Goal: Find specific page/section: Find specific page/section

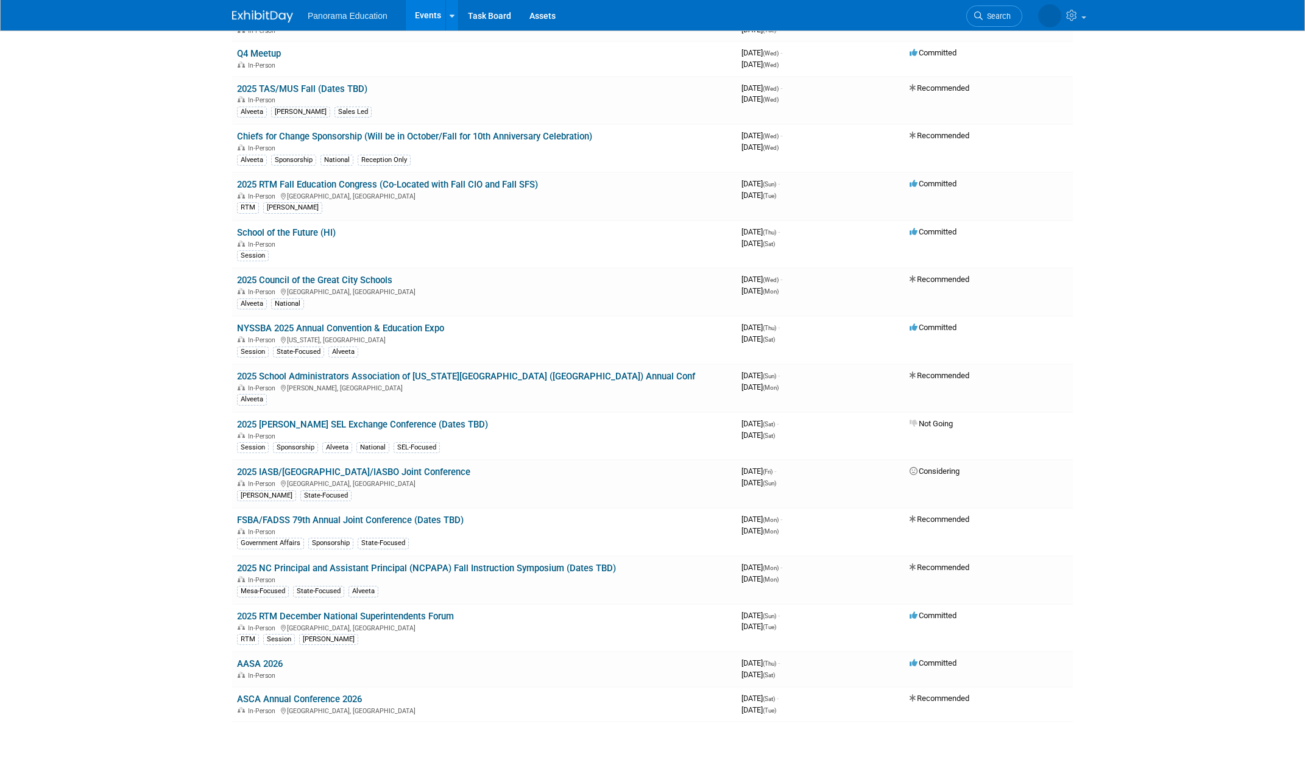
scroll to position [633, 0]
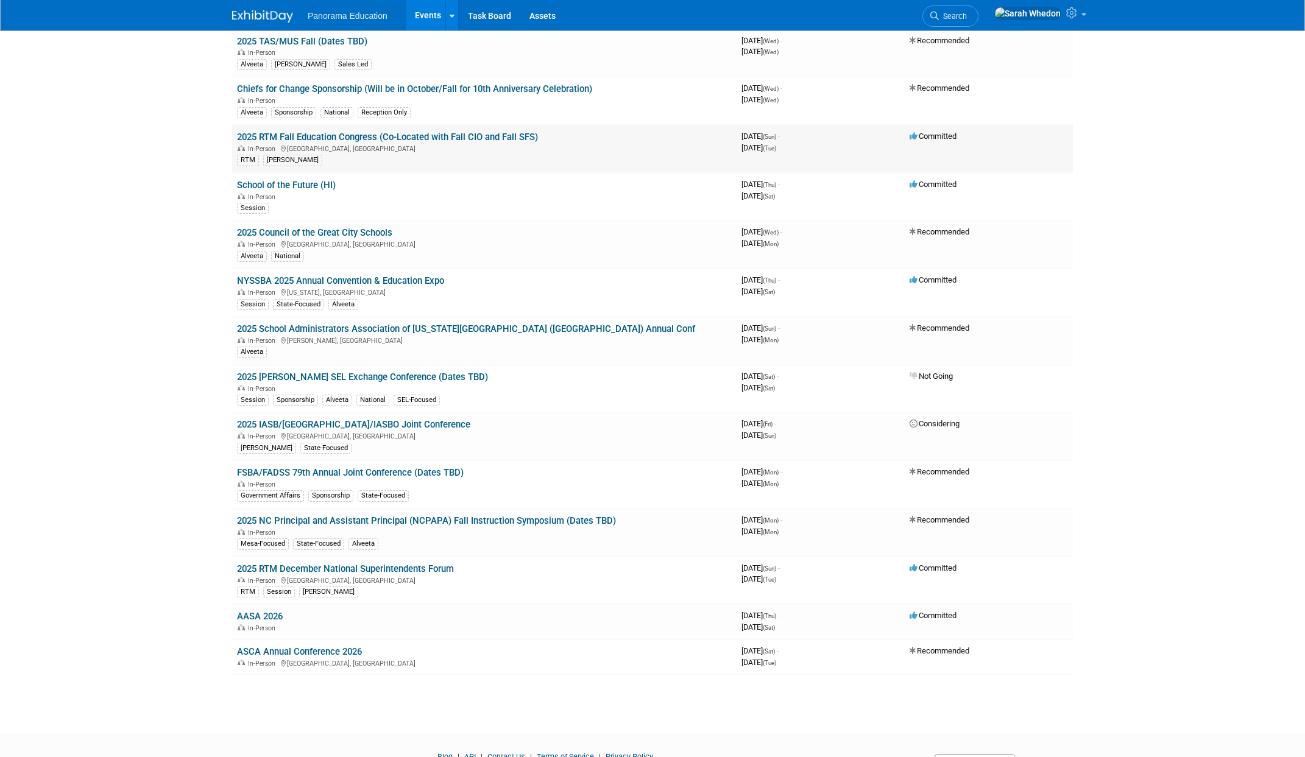
click at [376, 135] on link "2025 RTM Fall Education Congress (Co-Located with Fall CIO and Fall SFS)" at bounding box center [387, 137] width 301 height 11
